Goal: Information Seeking & Learning: Find specific page/section

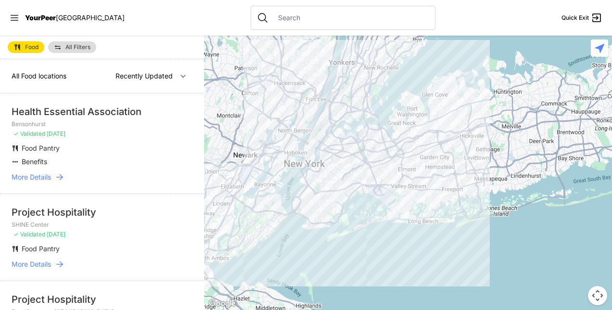
click at [309, 217] on div at bounding box center [408, 173] width 408 height 274
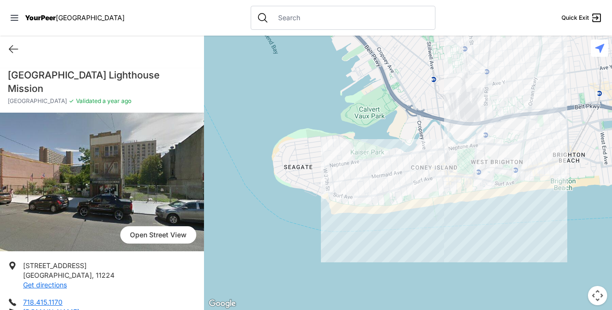
select select "recentlyUpdated"
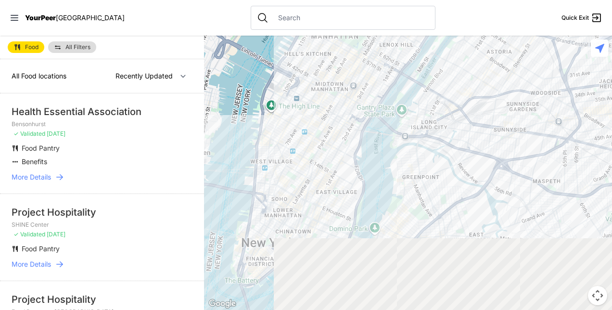
drag, startPoint x: 359, startPoint y: 232, endPoint x: 351, endPoint y: 24, distance: 208.2
click at [351, 24] on div "Close panel YourPeer [GEOGRAPHIC_DATA] Quick Exit Single Adult Families Soup Ki…" at bounding box center [306, 155] width 612 height 310
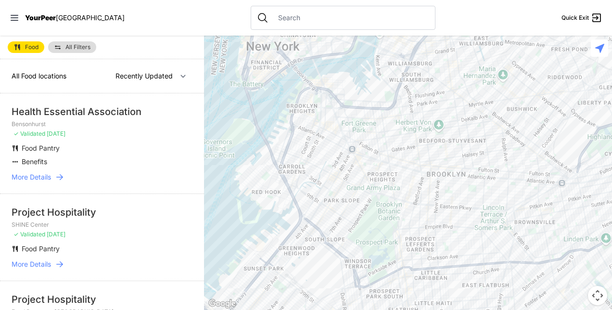
drag, startPoint x: 360, startPoint y: 200, endPoint x: 365, endPoint y: 3, distance: 197.5
click at [365, 3] on div "Close panel YourPeer [GEOGRAPHIC_DATA] Quick Exit Single Adult Families Soup Ki…" at bounding box center [306, 155] width 612 height 310
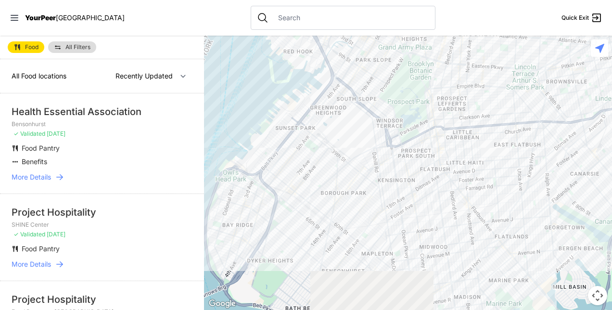
drag, startPoint x: 385, startPoint y: 201, endPoint x: 419, endPoint y: 57, distance: 148.0
click at [419, 57] on div at bounding box center [408, 173] width 408 height 274
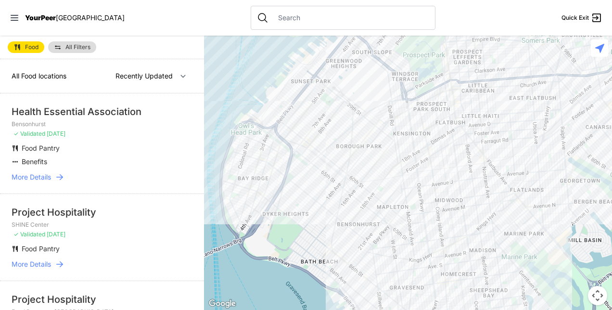
drag, startPoint x: 365, startPoint y: 234, endPoint x: 381, endPoint y: 187, distance: 49.2
click at [381, 187] on div at bounding box center [408, 173] width 408 height 274
